Goal: Task Accomplishment & Management: Complete application form

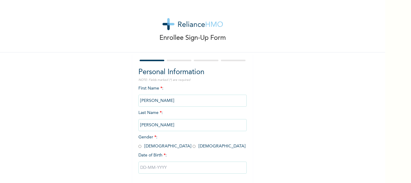
click at [163, 101] on input "[PERSON_NAME]" at bounding box center [192, 100] width 108 height 12
click at [161, 100] on input "[PERSON_NAME]" at bounding box center [192, 100] width 108 height 12
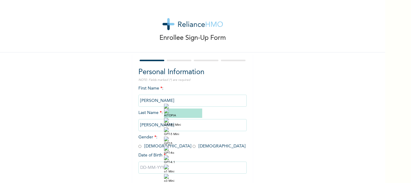
click at [158, 102] on input "[PERSON_NAME]" at bounding box center [192, 100] width 108 height 12
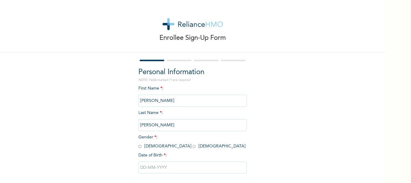
click at [158, 102] on input "[PERSON_NAME]" at bounding box center [192, 100] width 108 height 12
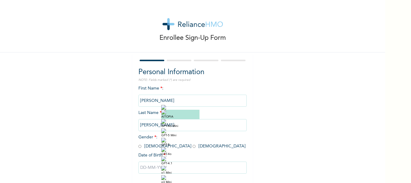
click at [181, 125] on input "[PERSON_NAME]" at bounding box center [192, 125] width 108 height 12
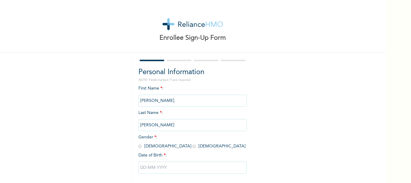
click at [168, 100] on input "[PERSON_NAME]" at bounding box center [192, 100] width 108 height 12
click at [138, 145] on input "radio" at bounding box center [139, 146] width 3 height 6
radio input "true"
click at [176, 125] on input "[PERSON_NAME]" at bounding box center [192, 125] width 108 height 12
drag, startPoint x: 176, startPoint y: 125, endPoint x: 202, endPoint y: 156, distance: 40.8
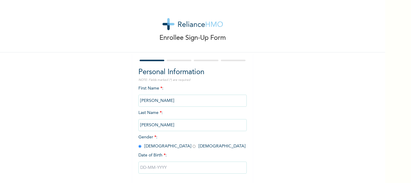
click at [202, 156] on div "Date of Birth * :" at bounding box center [192, 155] width 108 height 6
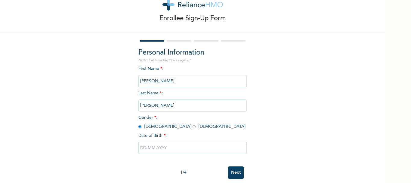
scroll to position [29, 0]
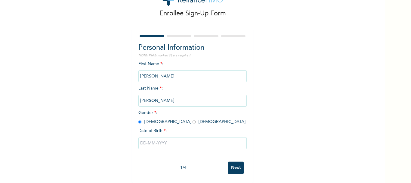
click at [149, 139] on input "text" at bounding box center [192, 143] width 108 height 12
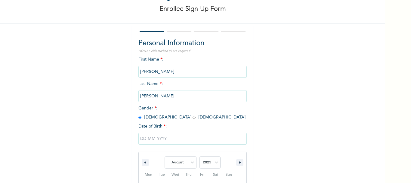
scroll to position [91, 0]
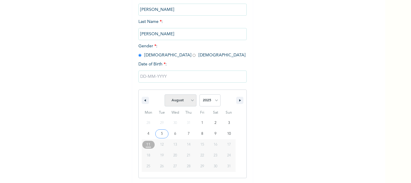
click at [171, 101] on select "January February March April May June July August September October November De…" at bounding box center [181, 100] width 32 height 12
click at [165, 94] on select "January February March April May June July August September October November De…" at bounding box center [181, 100] width 32 height 12
select select "7"
click at [212, 100] on select "2025 2024 2023 2022 2021 2020 2019 2018 2017 2016 2015 2014 2013 2012 2011 2010…" at bounding box center [209, 100] width 21 height 12
select select "1989"
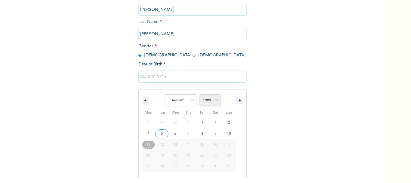
click at [199, 94] on select "2025 2024 2023 2022 2021 2020 2019 2018 2017 2016 2015 2014 2013 2012 2011 2010…" at bounding box center [209, 100] width 21 height 12
click at [182, 100] on select "January February March April May June July August September October November De…" at bounding box center [181, 100] width 32 height 12
select select "10"
click at [165, 94] on select "January February March April May June July August September October November De…" at bounding box center [181, 100] width 32 height 12
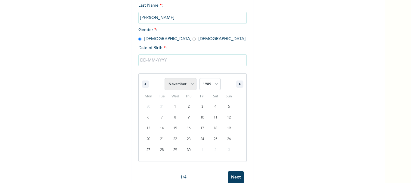
scroll to position [105, 0]
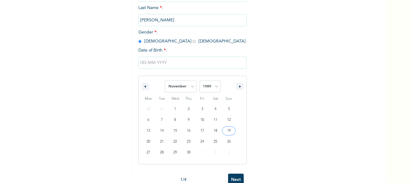
type input "[DATE]"
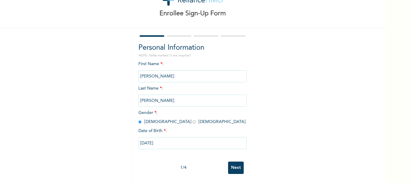
click at [156, 97] on input "[PERSON_NAME]" at bounding box center [192, 100] width 108 height 12
click at [235, 165] on input "Next" at bounding box center [236, 167] width 16 height 12
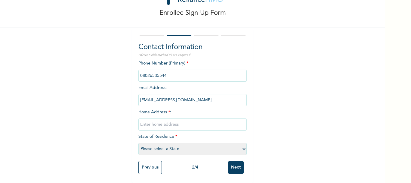
click at [154, 122] on input "text" at bounding box center [192, 124] width 108 height 12
type input "[STREET_ADDRESS] Off Isuti Road Igando"
click at [242, 145] on select "Please select a State [PERSON_NAME] (FCT) [PERSON_NAME] Ibom [GEOGRAPHIC_DATA] …" at bounding box center [192, 149] width 108 height 12
select select "25"
click at [138, 143] on select "Please select a State [PERSON_NAME] (FCT) [PERSON_NAME] Ibom [GEOGRAPHIC_DATA] …" at bounding box center [192, 149] width 108 height 12
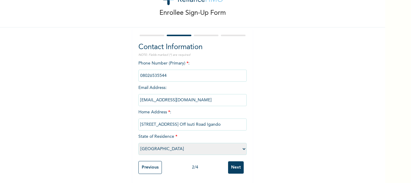
click at [234, 166] on input "Next" at bounding box center [236, 167] width 16 height 12
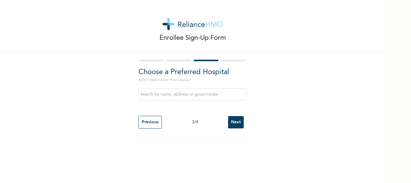
click at [236, 120] on input "Next" at bounding box center [236, 122] width 16 height 12
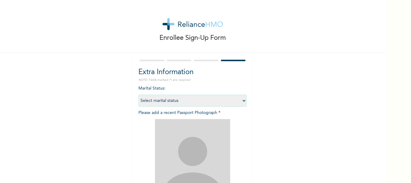
click at [242, 101] on select "Select marital status [DEMOGRAPHIC_DATA] Married [DEMOGRAPHIC_DATA] Widow/[DEMO…" at bounding box center [192, 100] width 108 height 12
select select "2"
click at [138, 94] on select "Select marital status [DEMOGRAPHIC_DATA] Married [DEMOGRAPHIC_DATA] Widow/[DEMO…" at bounding box center [192, 100] width 108 height 12
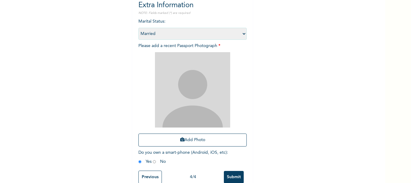
scroll to position [81, 0]
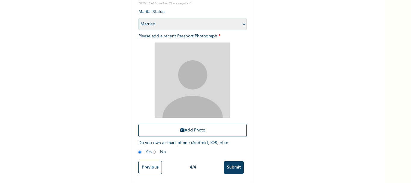
click at [232, 163] on input "Submit" at bounding box center [234, 167] width 20 height 12
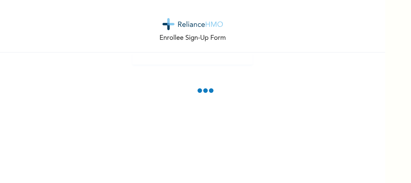
scroll to position [0, 0]
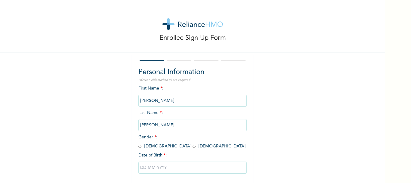
click at [138, 146] on input "radio" at bounding box center [139, 146] width 3 height 6
radio input "true"
click at [143, 168] on input "text" at bounding box center [192, 167] width 108 height 12
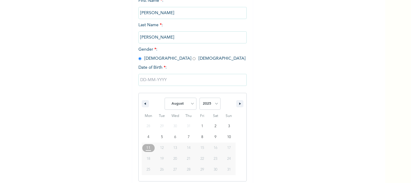
scroll to position [91, 0]
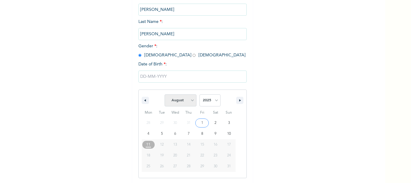
click at [186, 100] on select "January February March April May June July August September October November De…" at bounding box center [181, 100] width 32 height 12
click at [165, 94] on select "January February March April May June July August September October November De…" at bounding box center [181, 100] width 32 height 12
select select "7"
click at [215, 102] on select "2025 2024 2023 2022 2021 2020 2019 2018 2017 2016 2015 2014 2013 2012 2011 2010…" at bounding box center [209, 100] width 21 height 12
select select "1989"
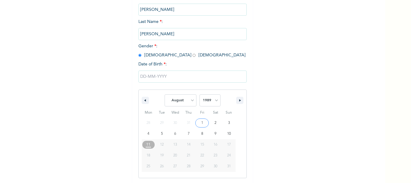
click at [199, 94] on select "2025 2024 2023 2022 2021 2020 2019 2018 2017 2016 2015 2014 2013 2012 2011 2010…" at bounding box center [209, 100] width 21 height 12
click at [181, 102] on select "January February March April May June July August September October November De…" at bounding box center [181, 100] width 32 height 12
select select "10"
click at [165, 94] on select "January February March April May June July August September October November De…" at bounding box center [181, 100] width 32 height 12
type input "[DATE]"
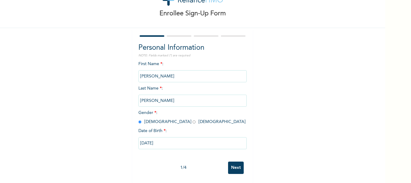
scroll to position [29, 0]
click at [233, 165] on input "Next" at bounding box center [236, 167] width 16 height 12
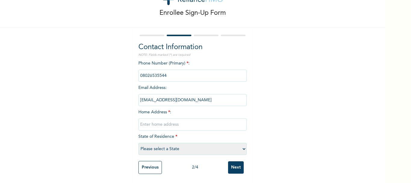
click at [160, 124] on input "text" at bounding box center [192, 124] width 108 height 12
type input "44, One Day Avenue Off Isuti Road Igando Lagos"
click at [242, 143] on select "Please select a State [PERSON_NAME] (FCT) [PERSON_NAME] Ibom [GEOGRAPHIC_DATA] …" at bounding box center [192, 149] width 108 height 12
select select "25"
click at [138, 143] on select "Please select a State [PERSON_NAME] (FCT) [PERSON_NAME] Ibom [GEOGRAPHIC_DATA] …" at bounding box center [192, 149] width 108 height 12
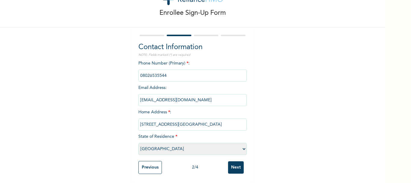
click at [236, 166] on input "Next" at bounding box center [236, 167] width 16 height 12
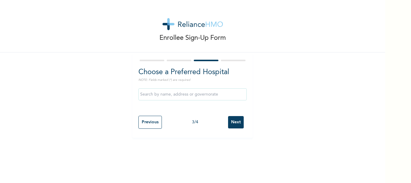
click at [235, 124] on input "Next" at bounding box center [236, 122] width 16 height 12
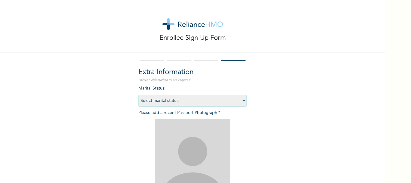
click at [244, 100] on select "Select marital status [DEMOGRAPHIC_DATA] Married [DEMOGRAPHIC_DATA] Widow/[DEMO…" at bounding box center [192, 100] width 108 height 12
select select "2"
click at [138, 94] on select "Select marital status [DEMOGRAPHIC_DATA] Married [DEMOGRAPHIC_DATA] Widow/[DEMO…" at bounding box center [192, 100] width 108 height 12
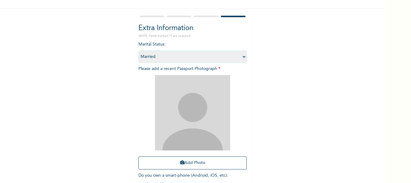
scroll to position [81, 0]
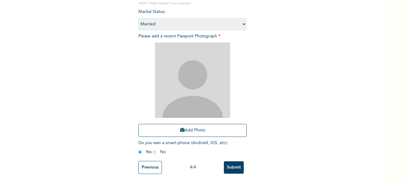
click at [235, 166] on input "Submit" at bounding box center [234, 167] width 20 height 12
